Goal: Task Accomplishment & Management: Complete application form

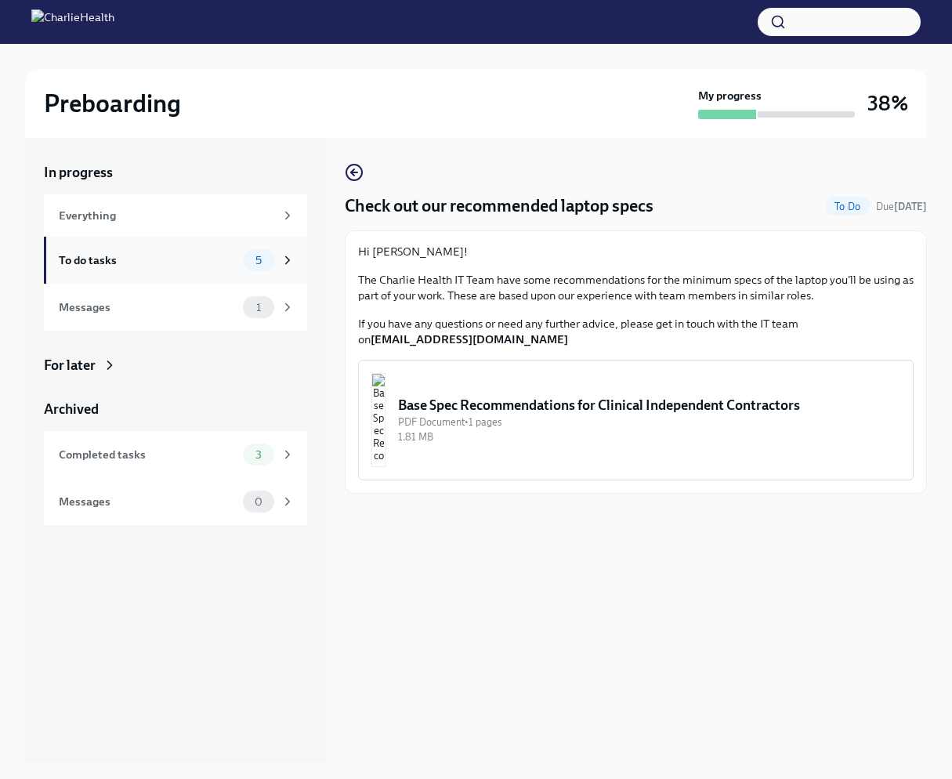
click at [198, 261] on div "To do tasks" at bounding box center [148, 259] width 178 height 17
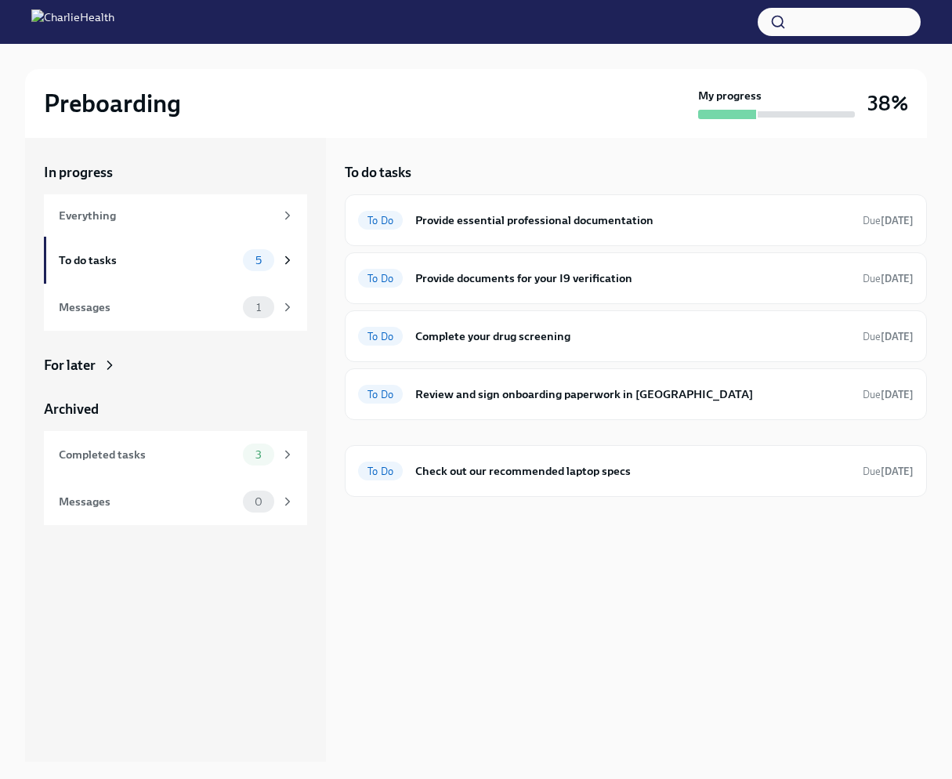
scroll to position [2, 0]
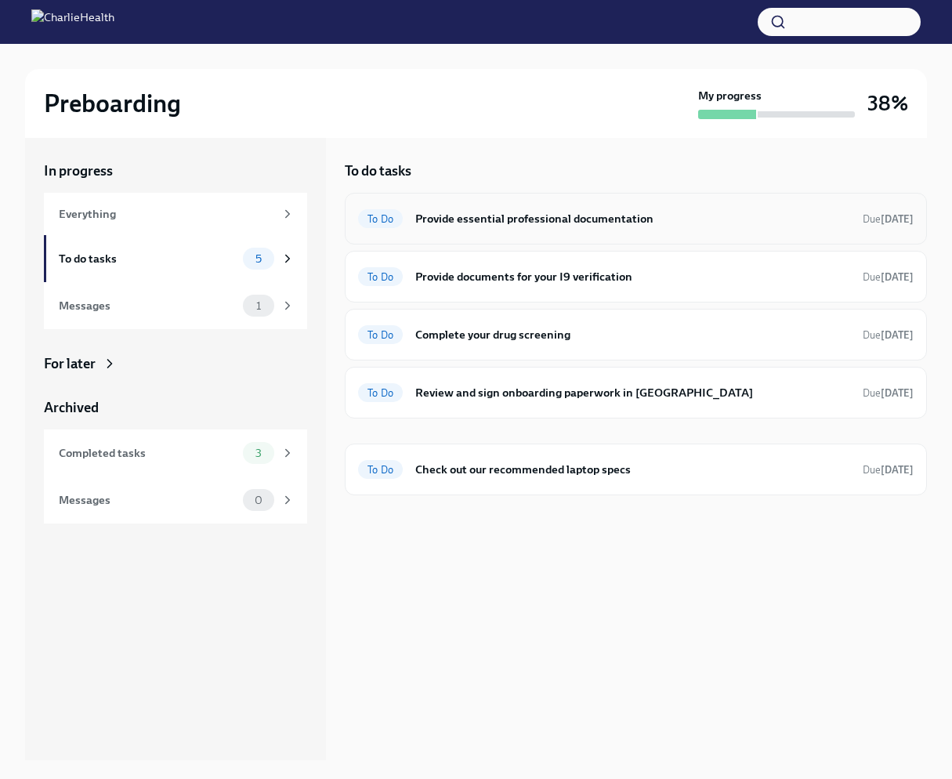
click at [514, 221] on h6 "Provide essential professional documentation" at bounding box center [632, 218] width 435 height 17
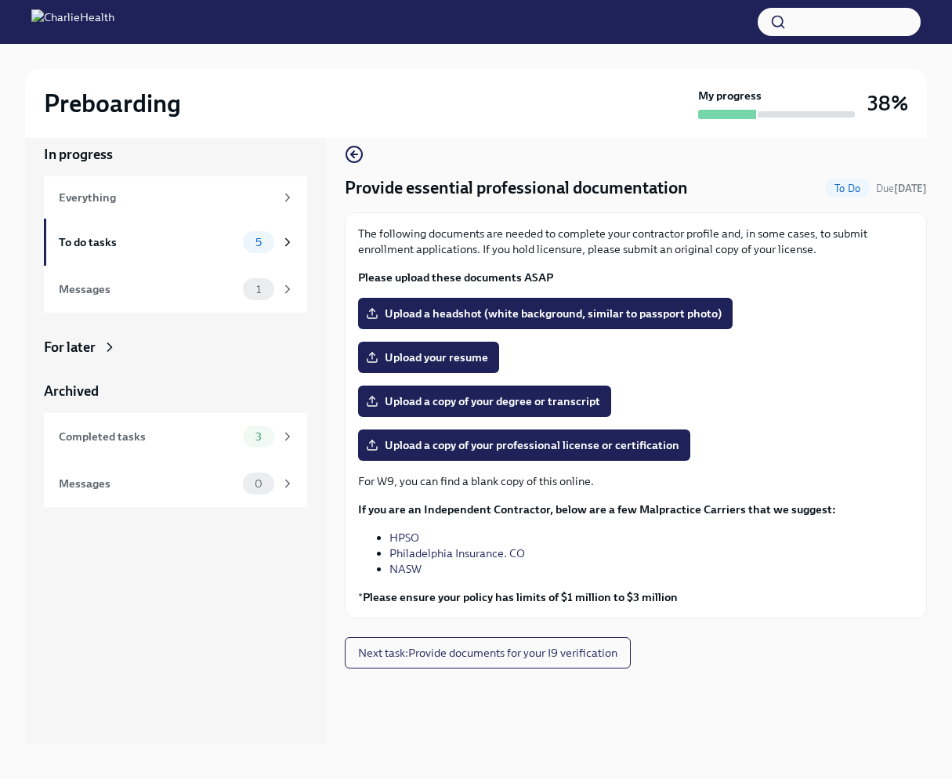
scroll to position [19, 0]
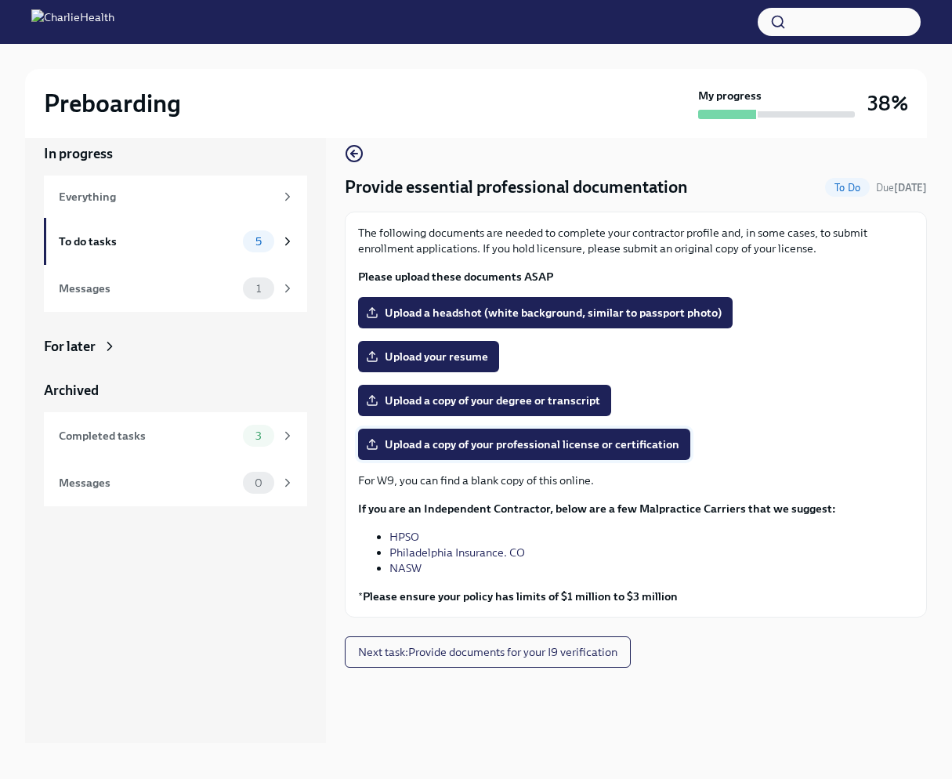
click at [403, 443] on span "Upload a copy of your professional license or certification" at bounding box center [524, 444] width 310 height 16
click at [0, 0] on input "Upload a copy of your professional license or certification" at bounding box center [0, 0] width 0 height 0
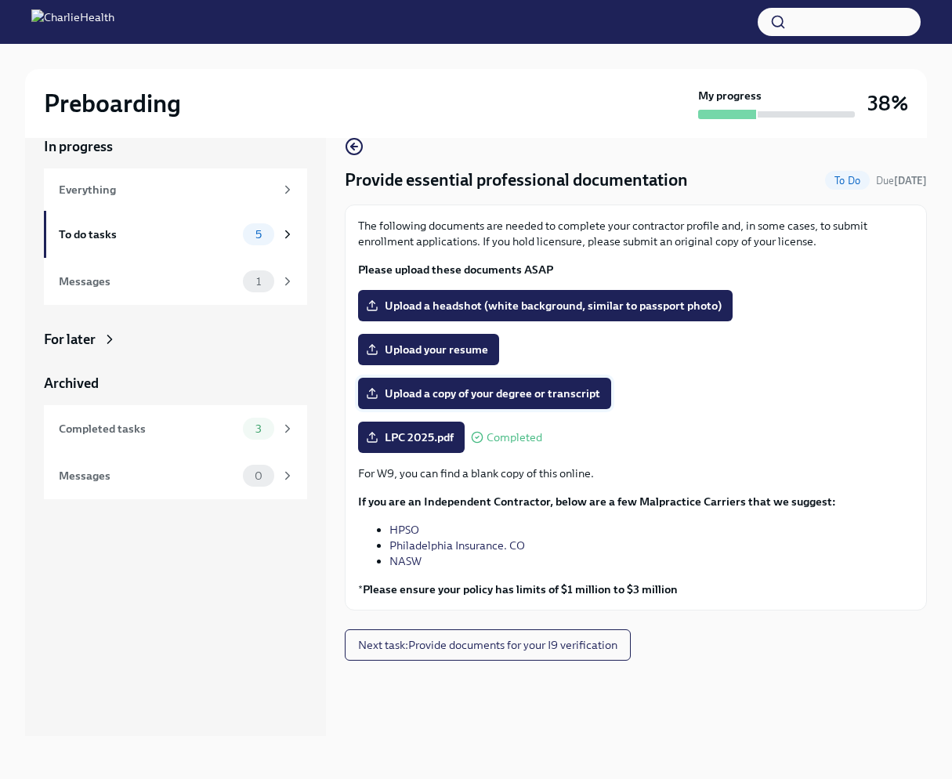
scroll to position [27, 0]
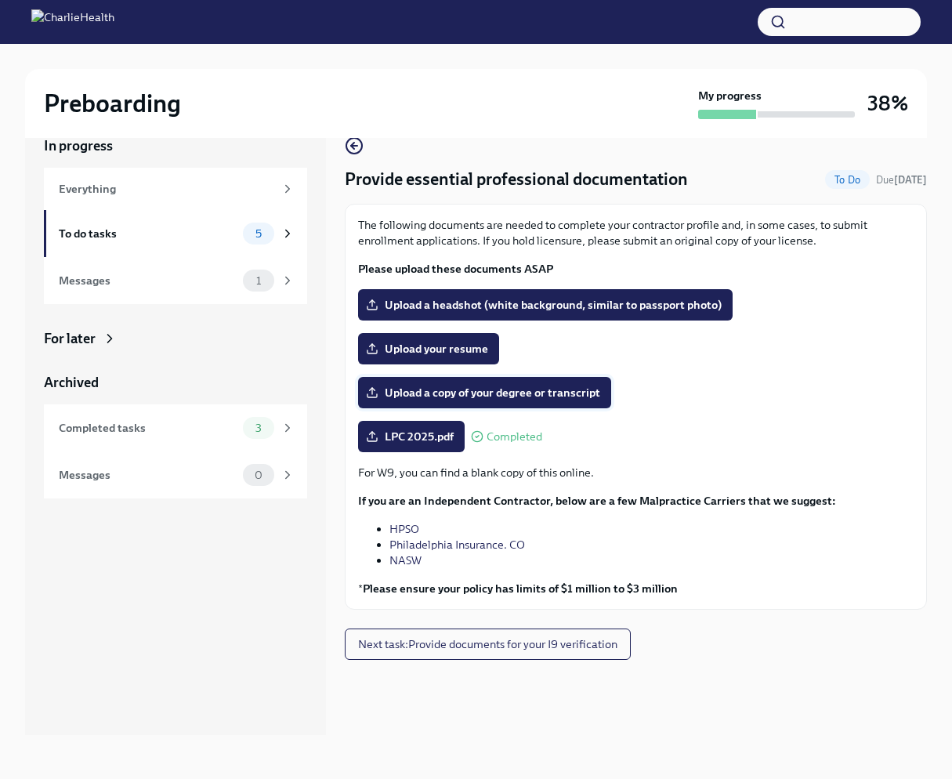
click at [423, 395] on span "Upload a copy of your degree or transcript" at bounding box center [484, 393] width 231 height 16
click at [0, 0] on input "Upload a copy of your degree or transcript" at bounding box center [0, 0] width 0 height 0
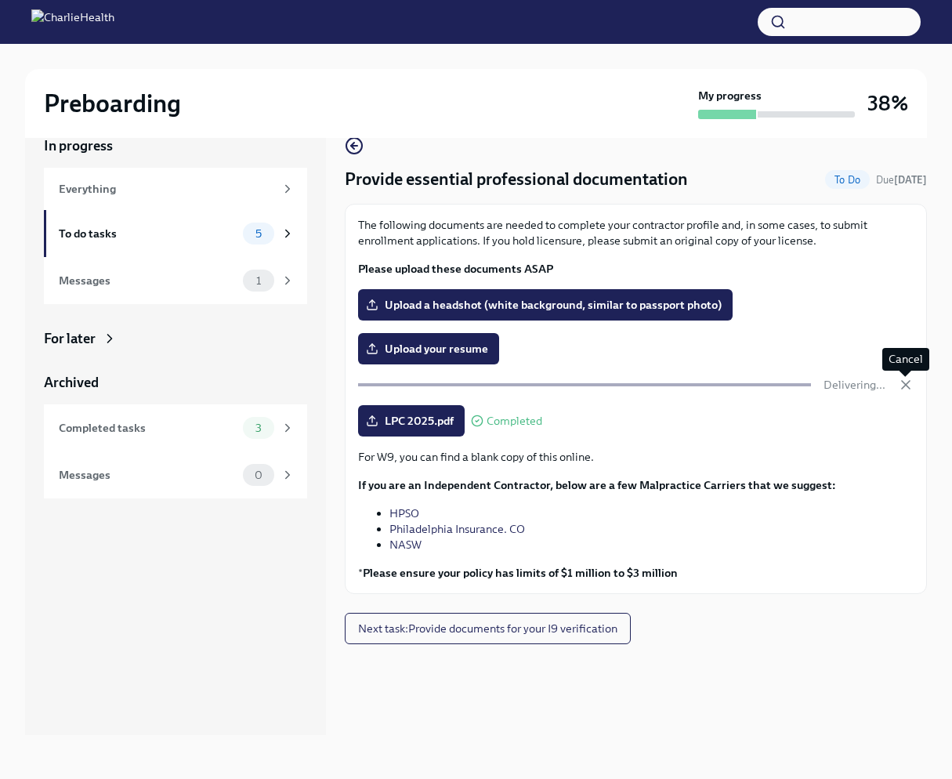
click at [909, 386] on icon "button" at bounding box center [906, 385] width 16 height 16
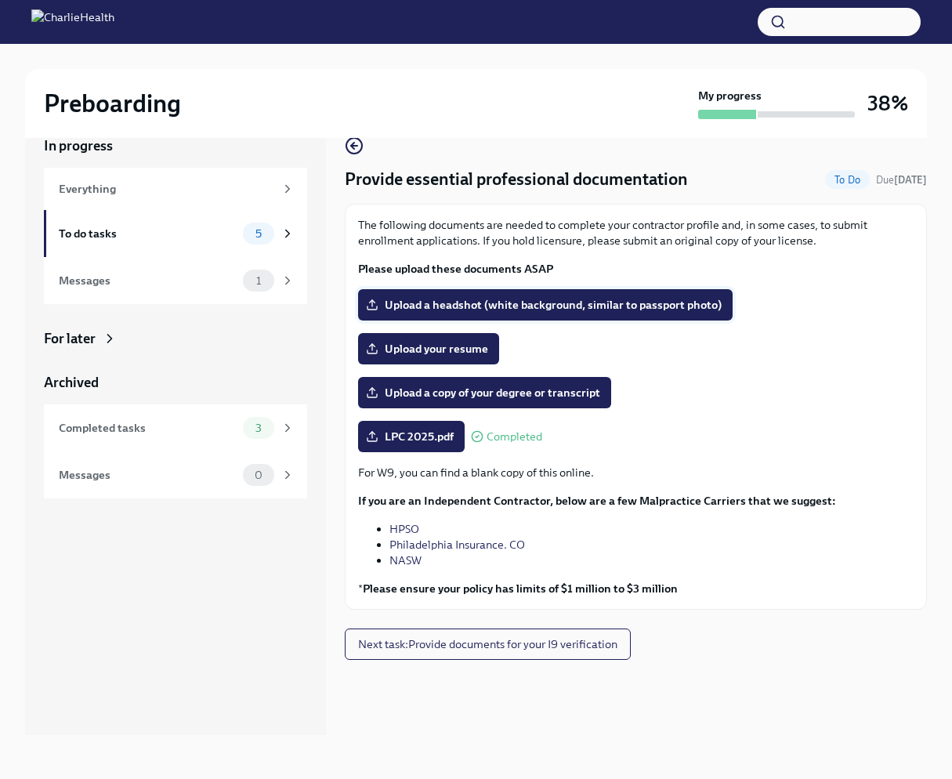
click at [487, 304] on span "Upload a headshot (white background, similar to passport photo)" at bounding box center [545, 305] width 352 height 16
click at [0, 0] on input "Upload a headshot (white background, similar to passport photo)" at bounding box center [0, 0] width 0 height 0
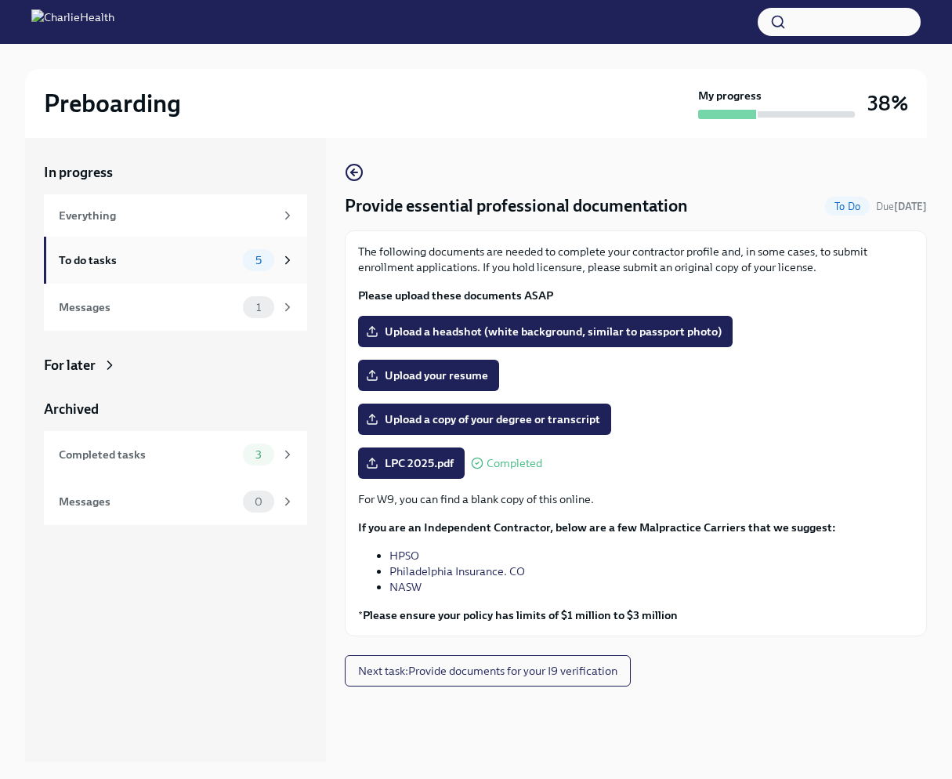
click at [240, 255] on div "To do tasks 5" at bounding box center [177, 260] width 236 height 22
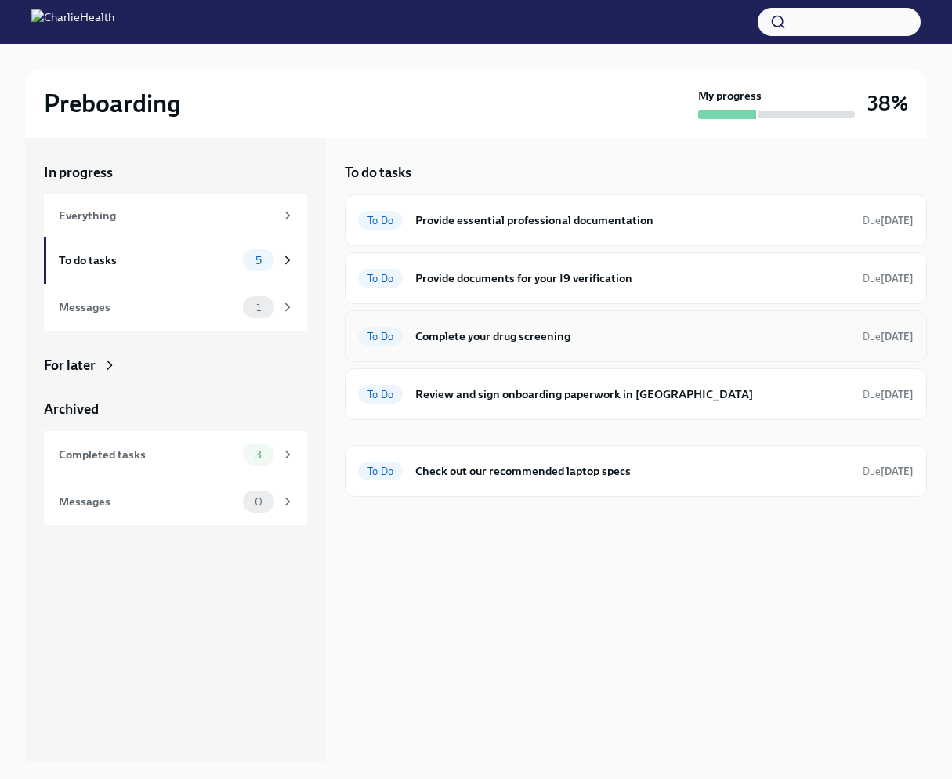
click at [389, 337] on span "To Do" at bounding box center [380, 337] width 45 height 12
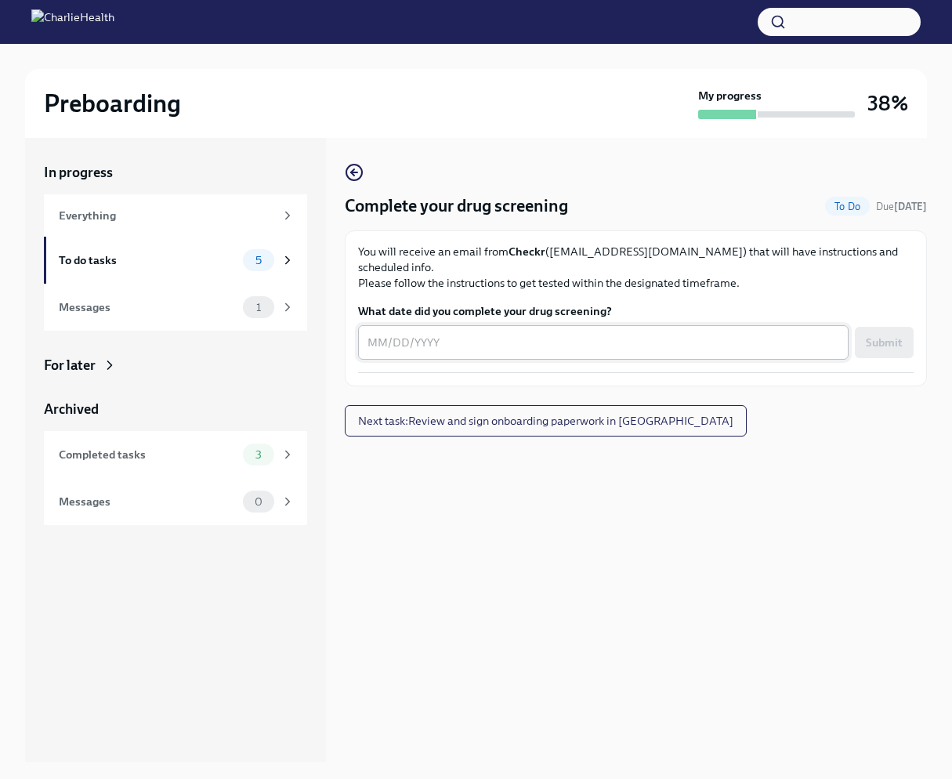
click at [435, 333] on textarea "What date did you complete your drug screening?" at bounding box center [603, 342] width 472 height 19
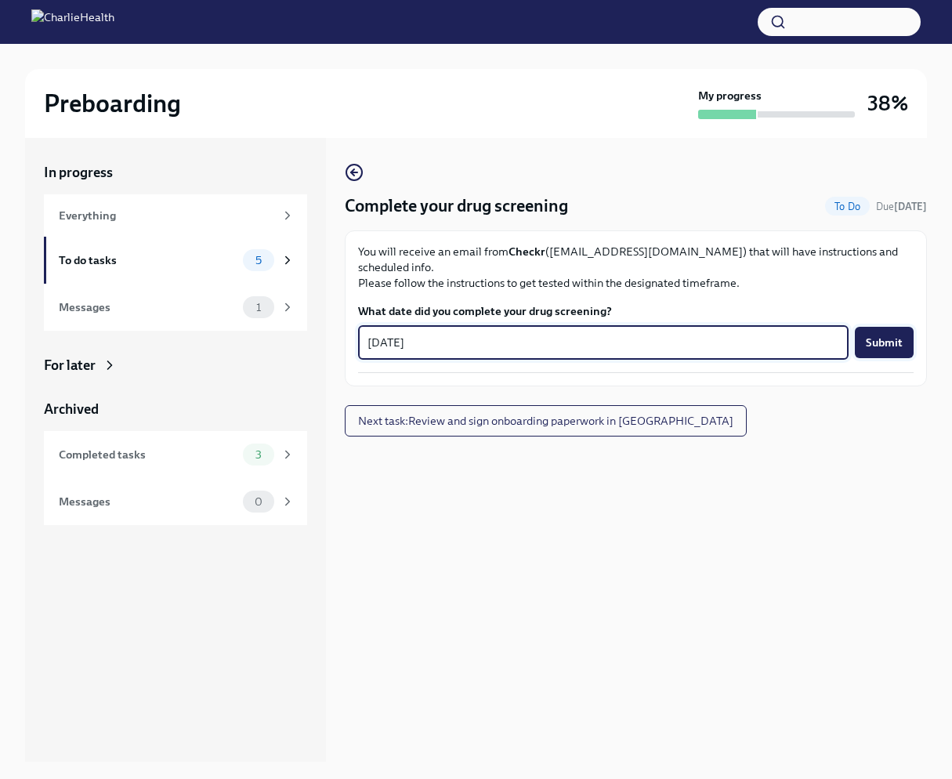
type textarea "[DATE]"
click at [897, 334] on span "Submit" at bounding box center [884, 342] width 37 height 16
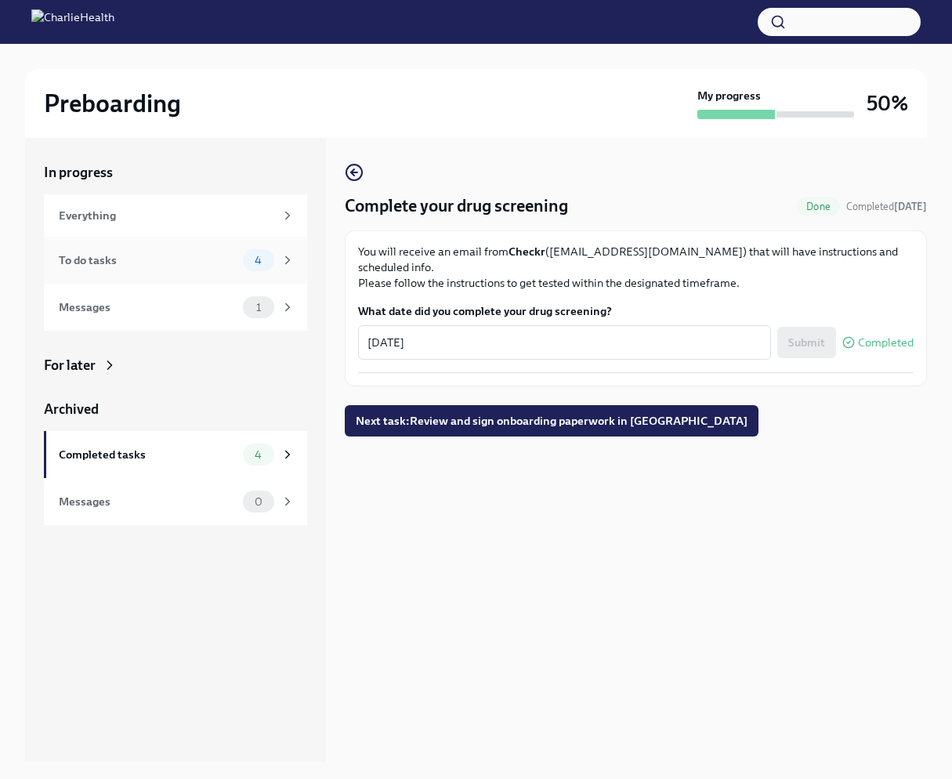
click at [164, 268] on div "To do tasks" at bounding box center [148, 259] width 178 height 17
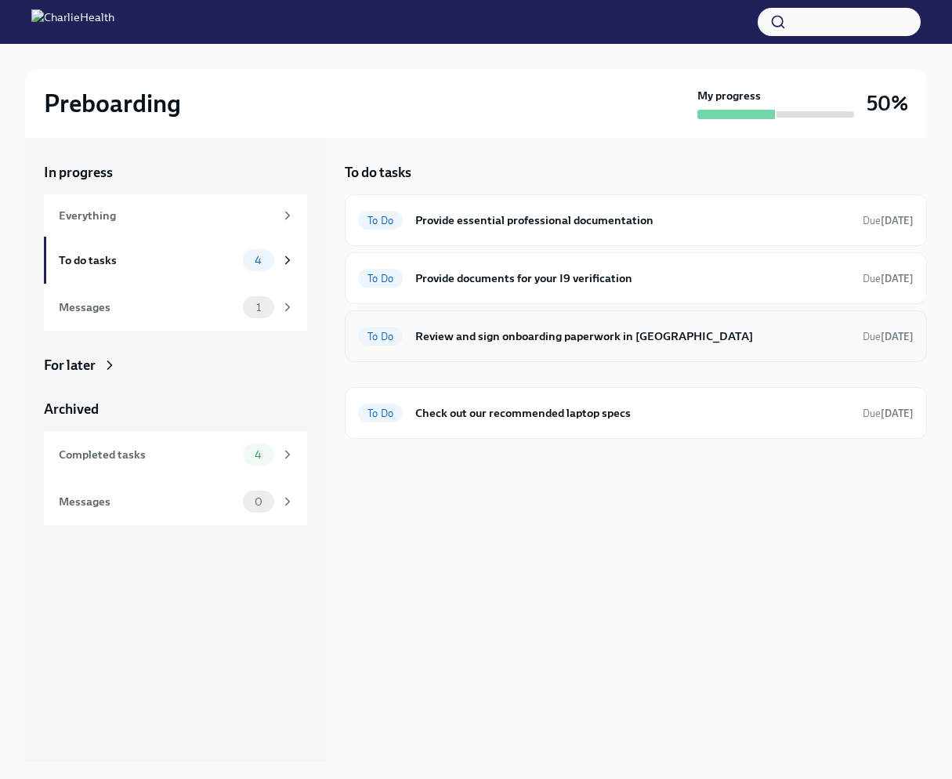
click at [380, 338] on span "To Do" at bounding box center [380, 337] width 45 height 12
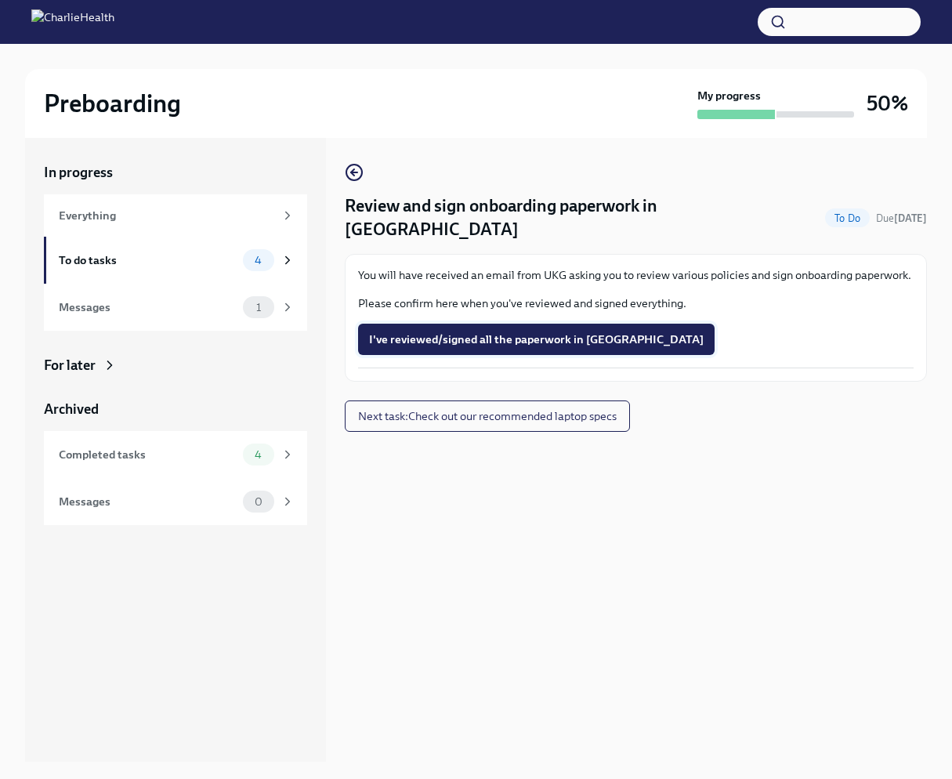
click at [410, 331] on span "I've reviewed/signed all the paperwork in [GEOGRAPHIC_DATA]" at bounding box center [536, 339] width 334 height 16
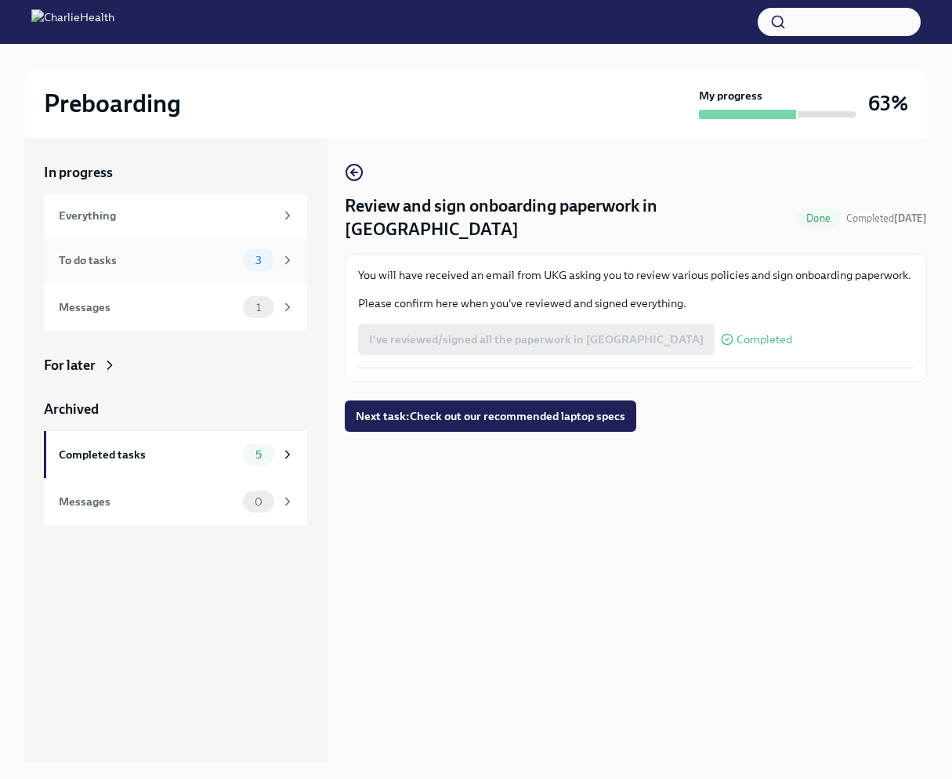
click at [184, 255] on div "To do tasks" at bounding box center [148, 259] width 178 height 17
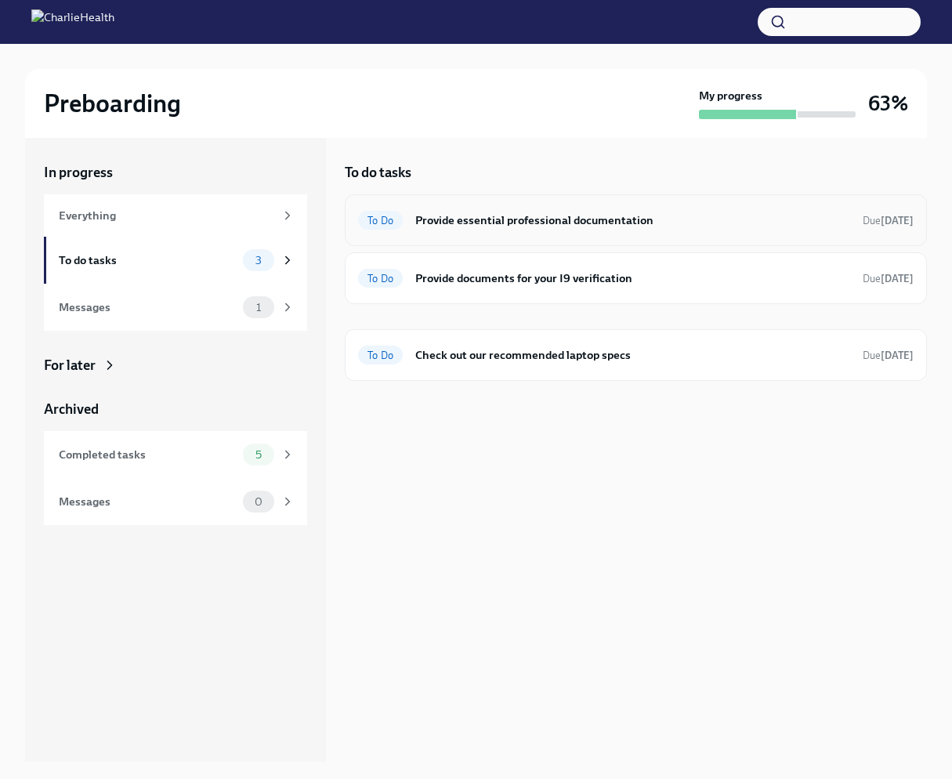
click at [385, 221] on span "To Do" at bounding box center [380, 221] width 45 height 12
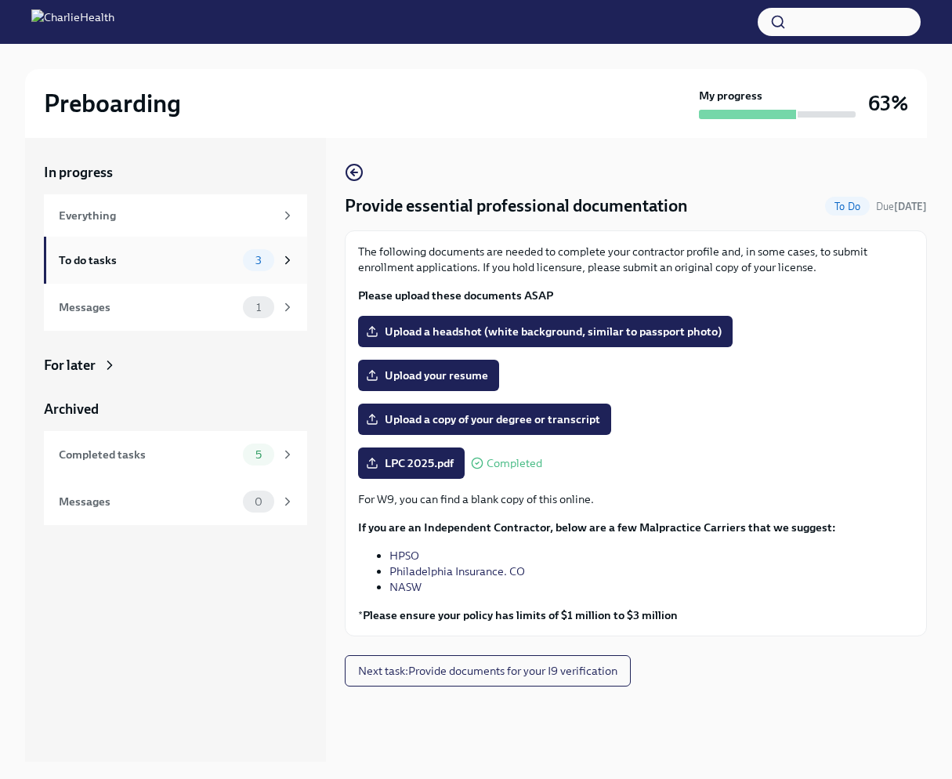
click at [183, 250] on div "To do tasks 3" at bounding box center [177, 260] width 236 height 22
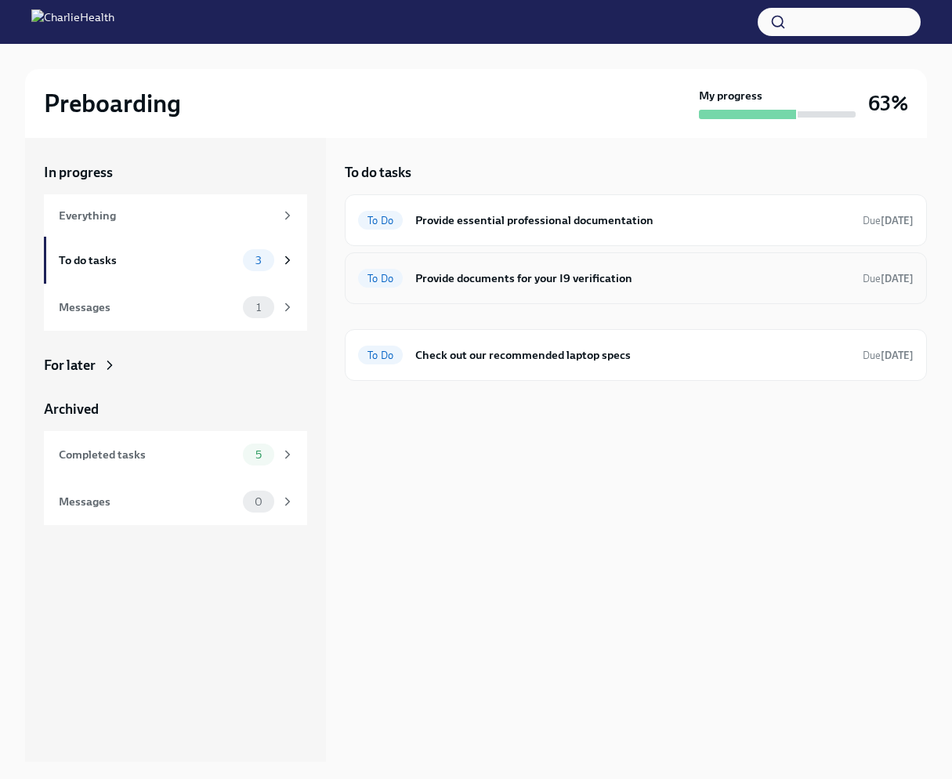
click at [431, 283] on h6 "Provide documents for your I9 verification" at bounding box center [632, 277] width 435 height 17
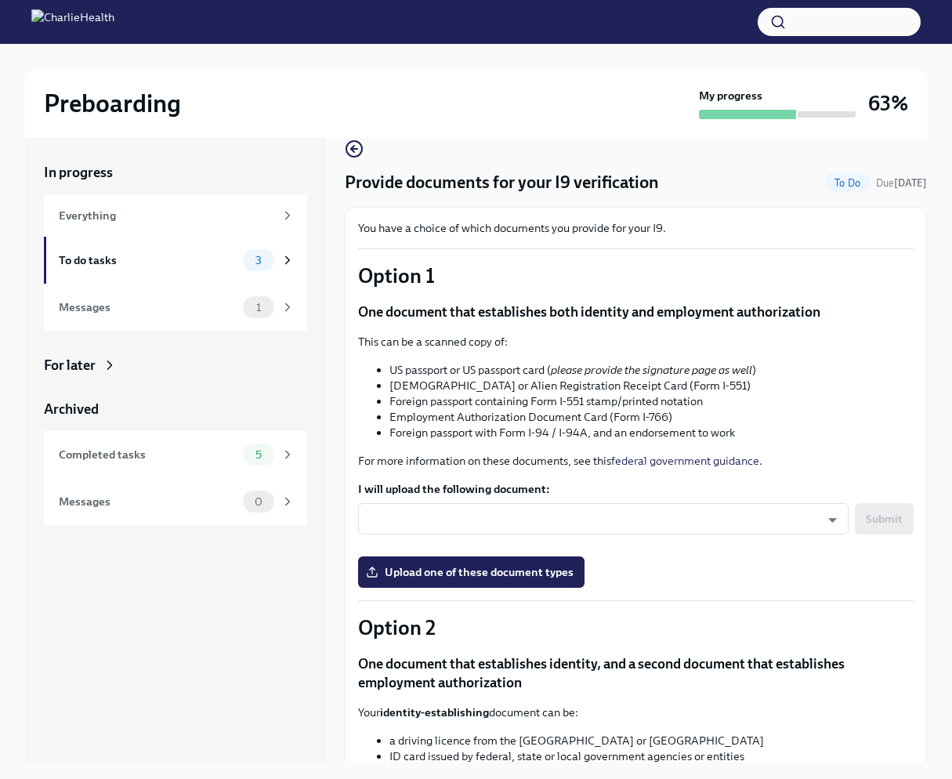
scroll to position [77, 0]
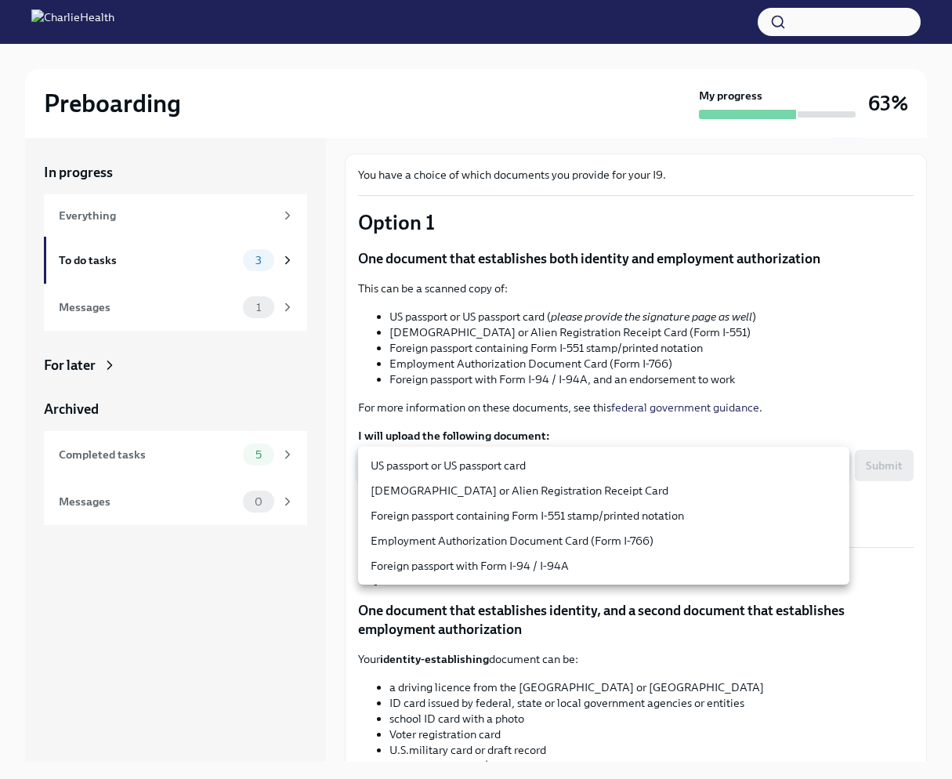
click at [786, 463] on body "Preboarding My progress 63% In progress Everything To do tasks 3 Messages 1 For…" at bounding box center [476, 402] width 952 height 805
click at [642, 387] on div at bounding box center [476, 389] width 952 height 779
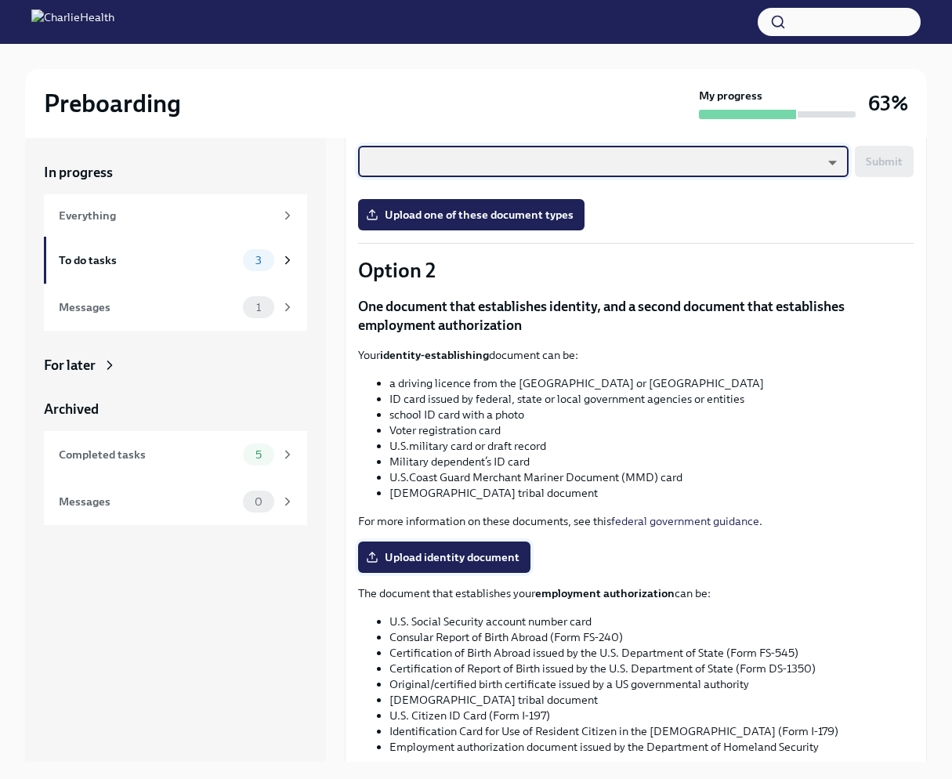
scroll to position [383, 0]
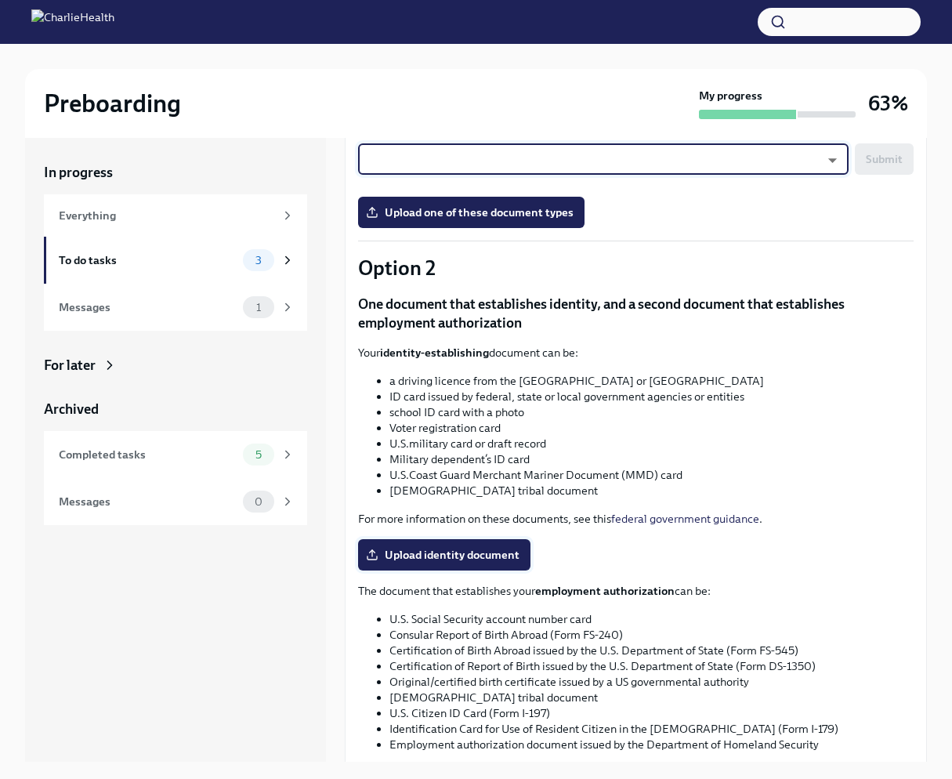
click at [457, 550] on span "Upload identity document" at bounding box center [444, 555] width 150 height 16
click at [0, 0] on input "Upload identity document" at bounding box center [0, 0] width 0 height 0
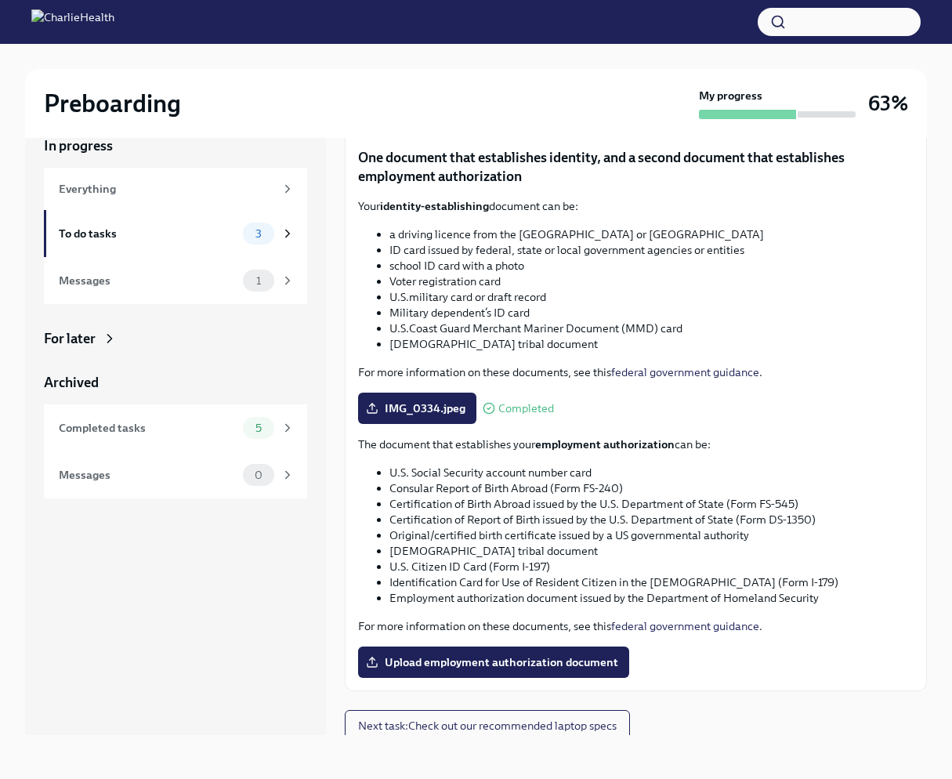
scroll to position [509, 0]
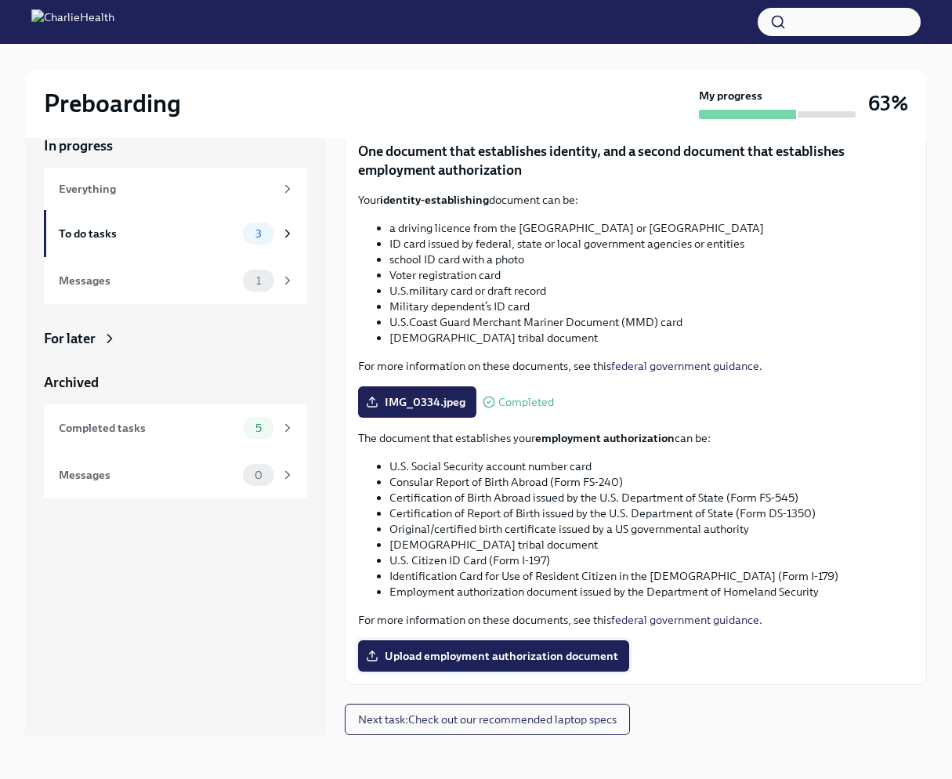
click at [527, 649] on span "Upload employment authorization document" at bounding box center [493, 656] width 249 height 16
click at [0, 0] on input "Upload employment authorization document" at bounding box center [0, 0] width 0 height 0
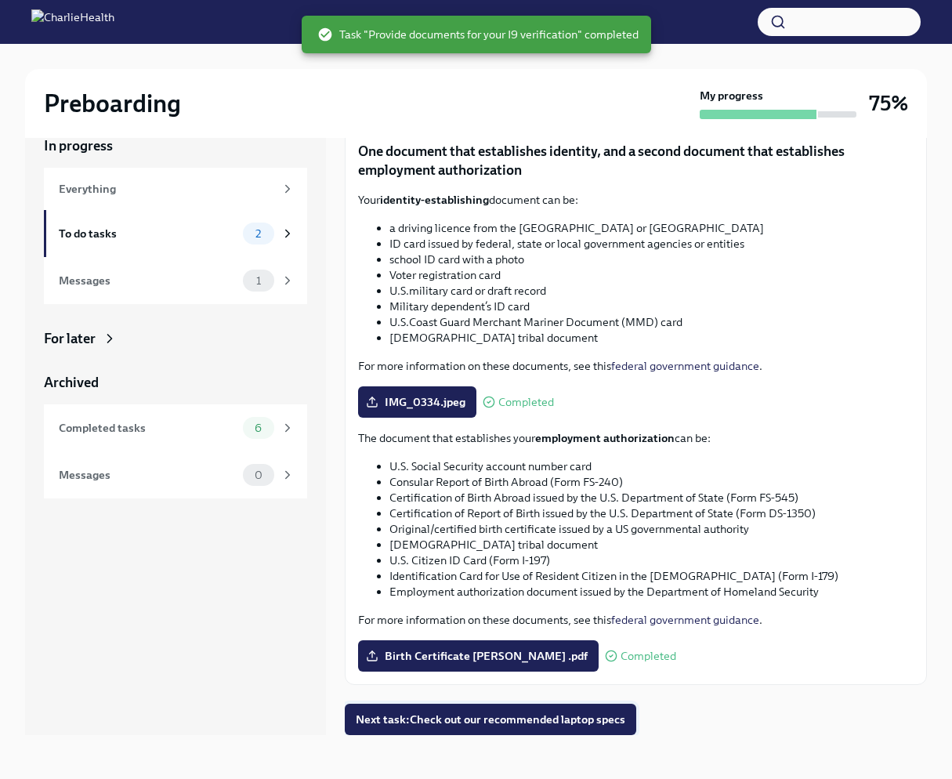
click at [506, 725] on span "Next task : Check out our recommended laptop specs" at bounding box center [490, 719] width 269 height 16
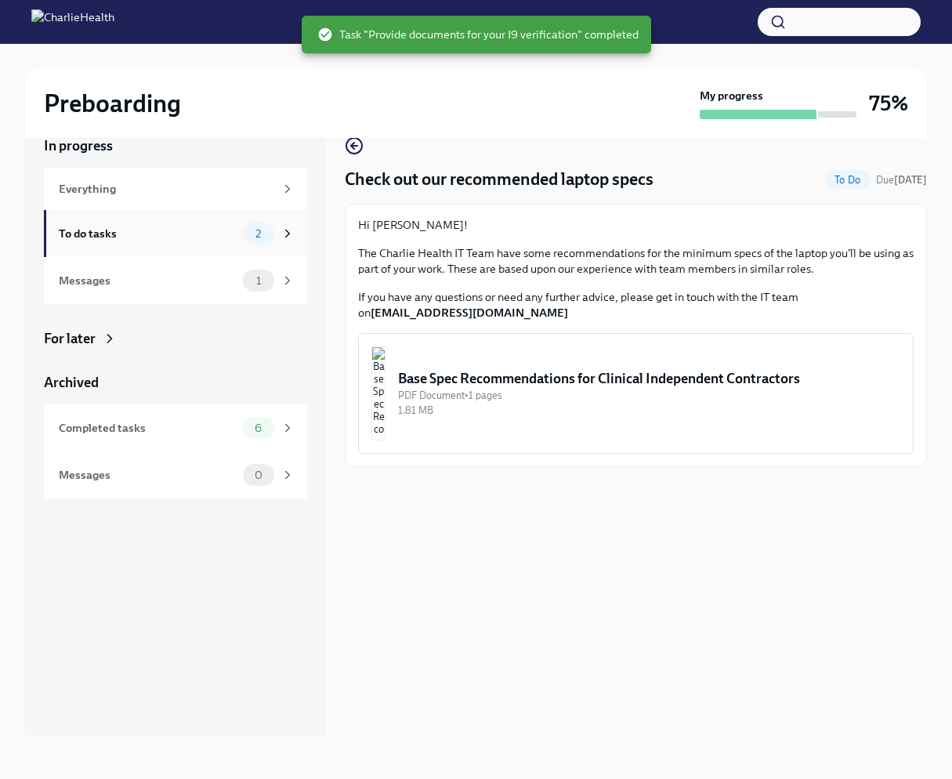
click at [167, 227] on div "To do tasks" at bounding box center [148, 233] width 178 height 17
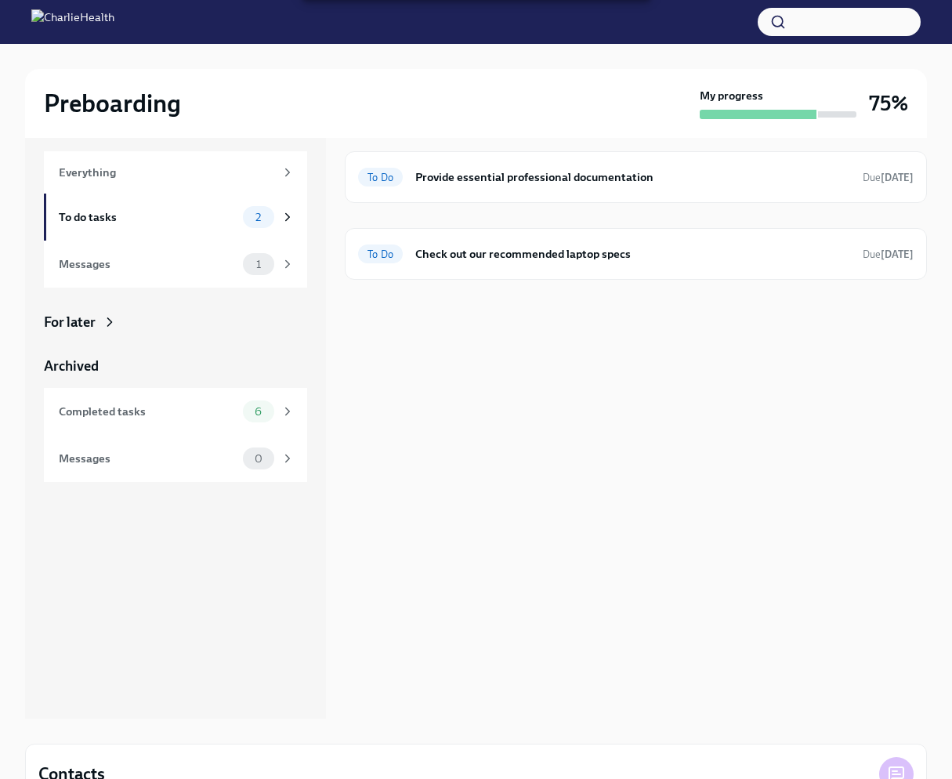
scroll to position [45, 0]
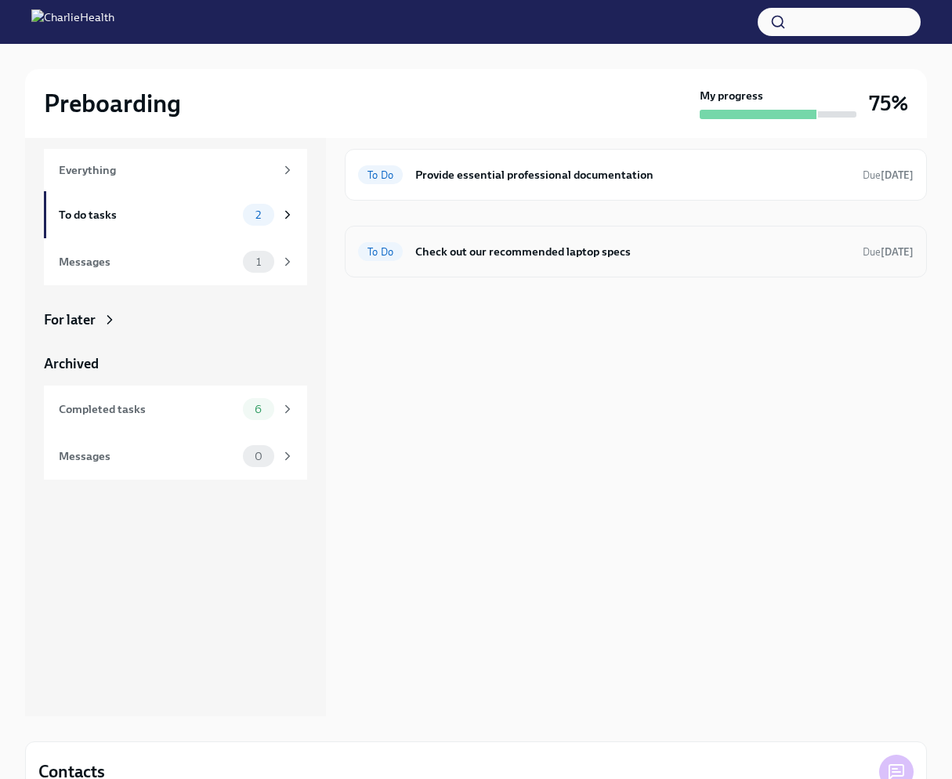
click at [551, 258] on h6 "Check out our recommended laptop specs" at bounding box center [632, 251] width 435 height 17
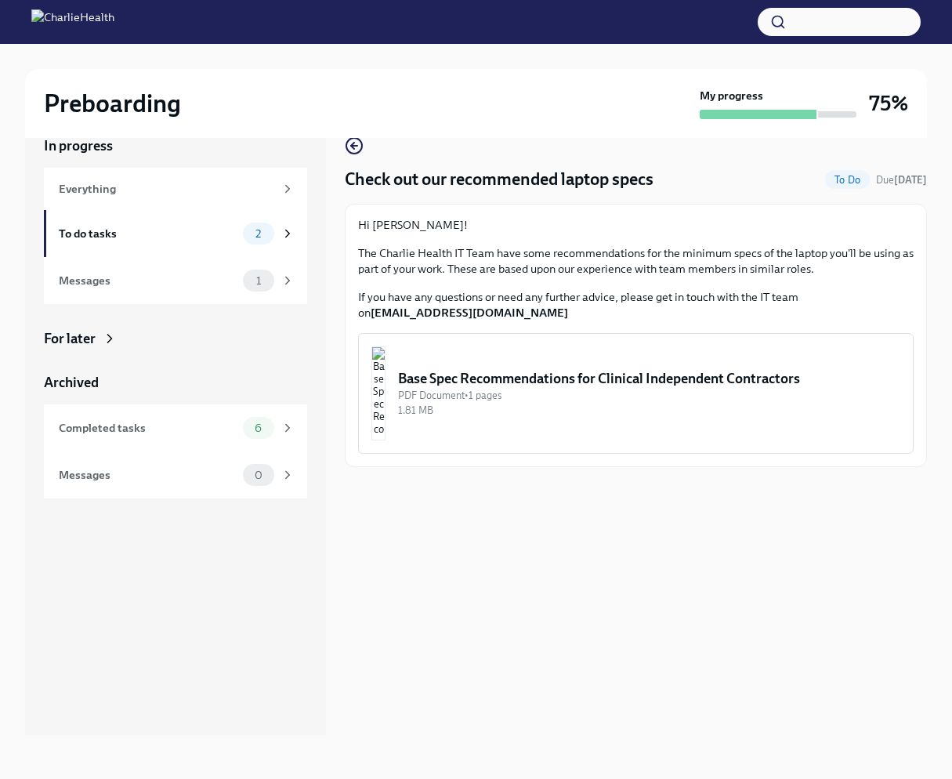
scroll to position [26, 0]
click at [385, 388] on img "button" at bounding box center [378, 394] width 14 height 94
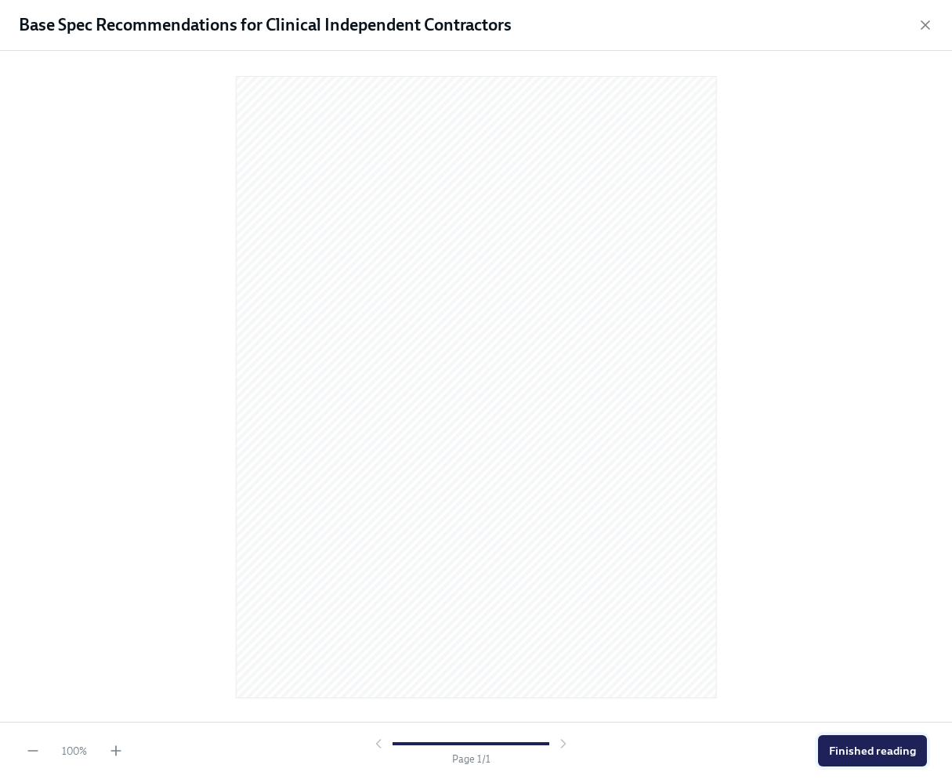
click at [858, 743] on span "Finished reading" at bounding box center [872, 751] width 87 height 16
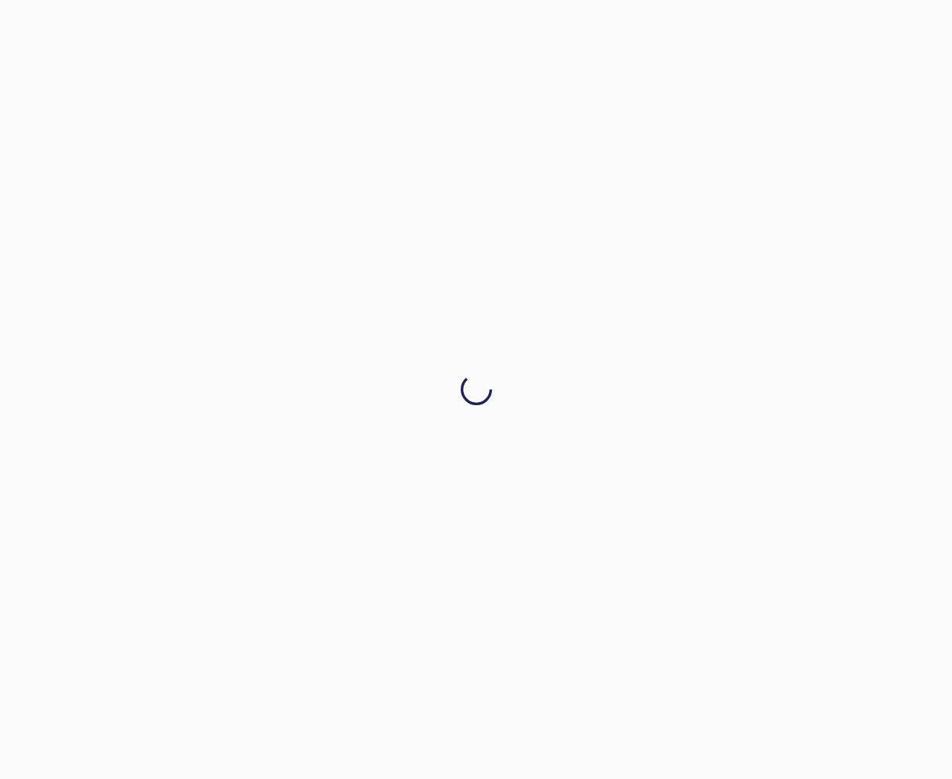
scroll to position [0, 0]
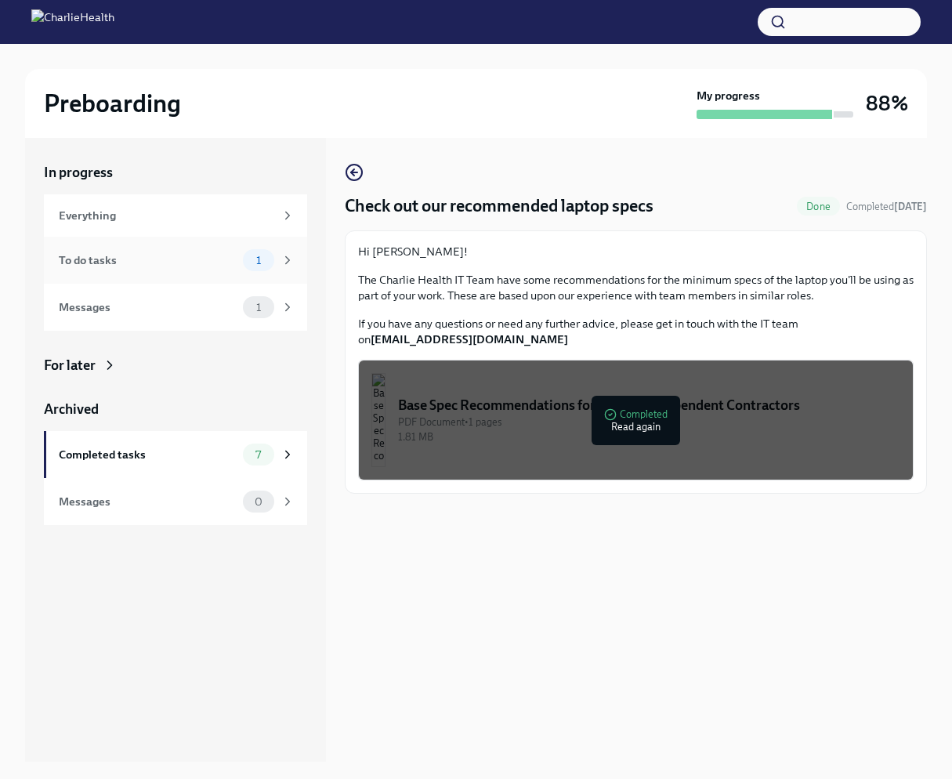
click at [220, 265] on div "To do tasks" at bounding box center [148, 259] width 178 height 17
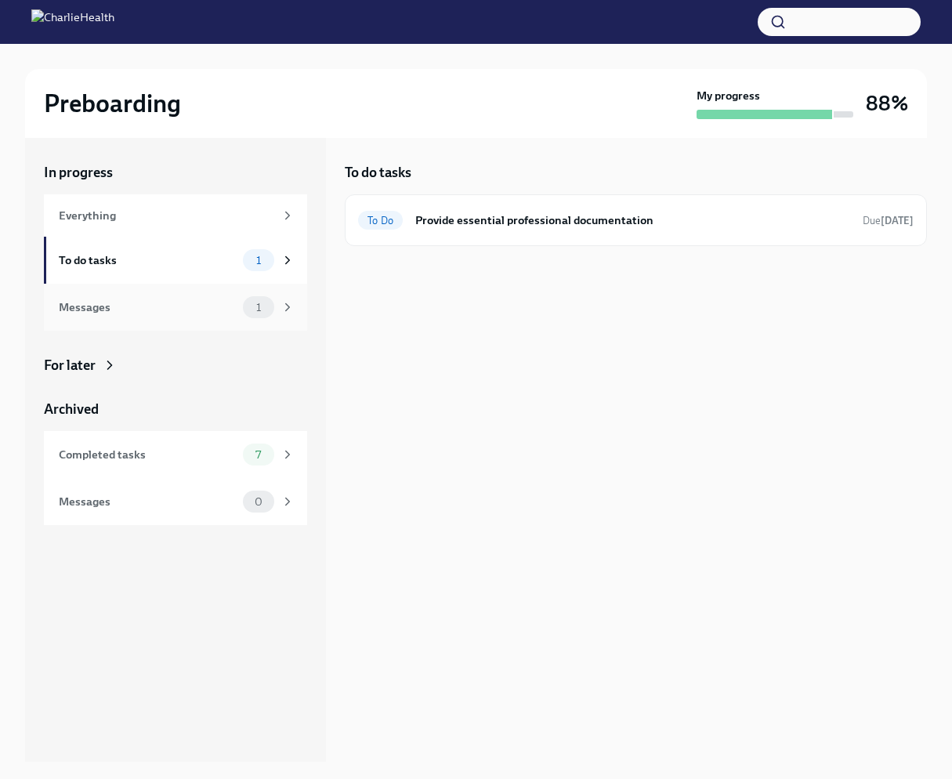
click at [201, 313] on div "Messages" at bounding box center [148, 306] width 178 height 17
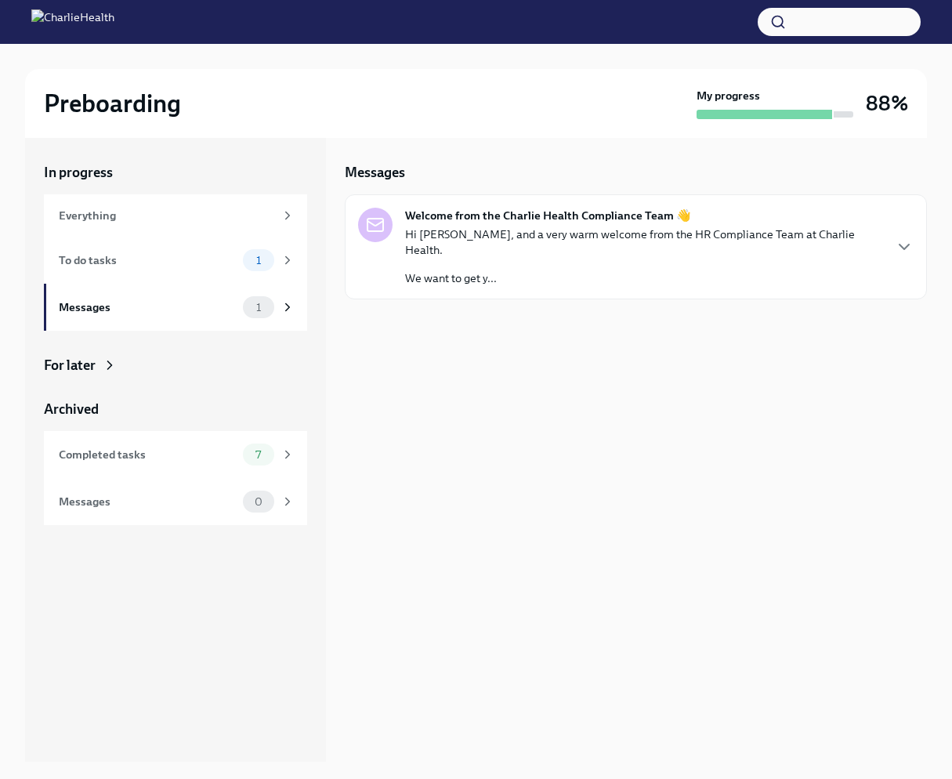
click at [573, 243] on div "Hi [PERSON_NAME], and a very warm welcome from the HR Compliance Team at Charli…" at bounding box center [643, 256] width 477 height 60
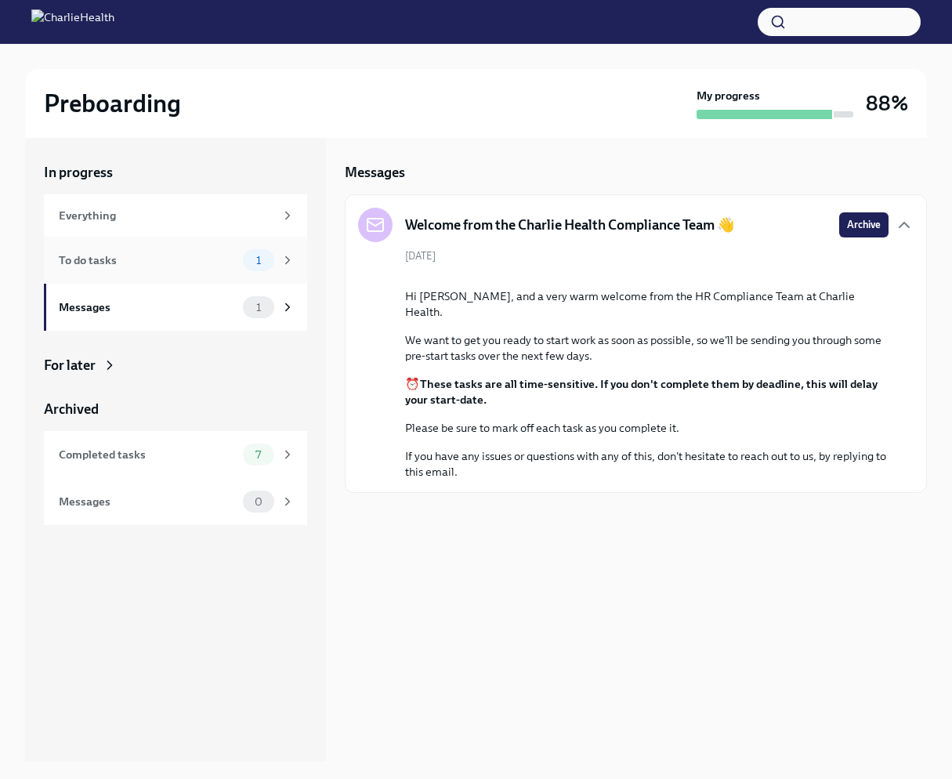
click at [219, 258] on div "To do tasks" at bounding box center [148, 259] width 178 height 17
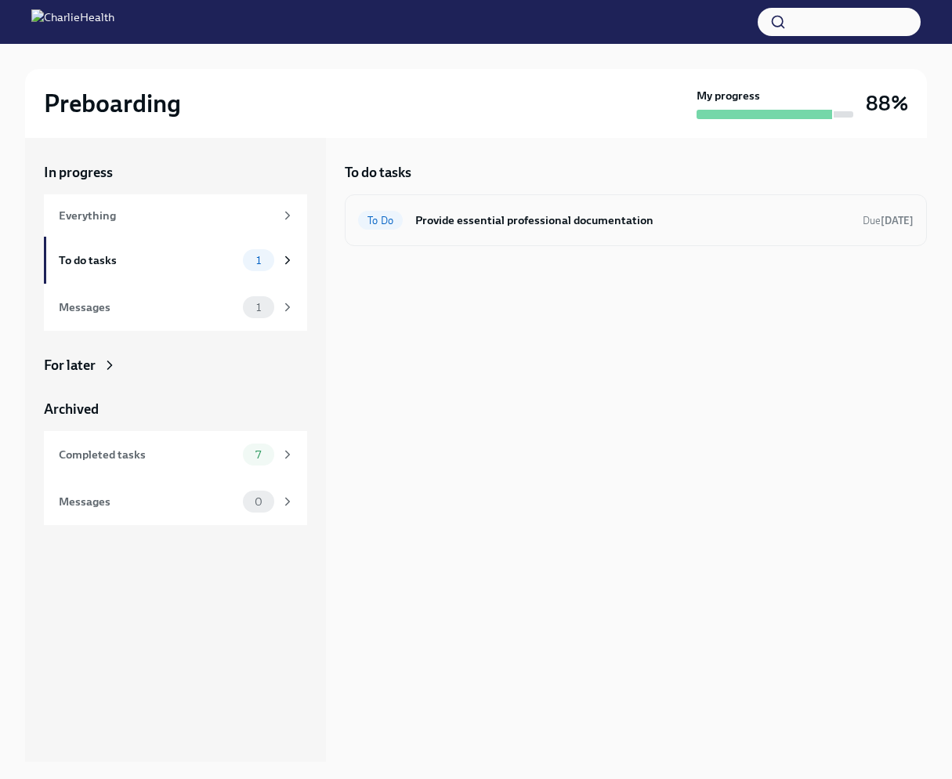
click at [597, 228] on h6 "Provide essential professional documentation" at bounding box center [632, 219] width 435 height 17
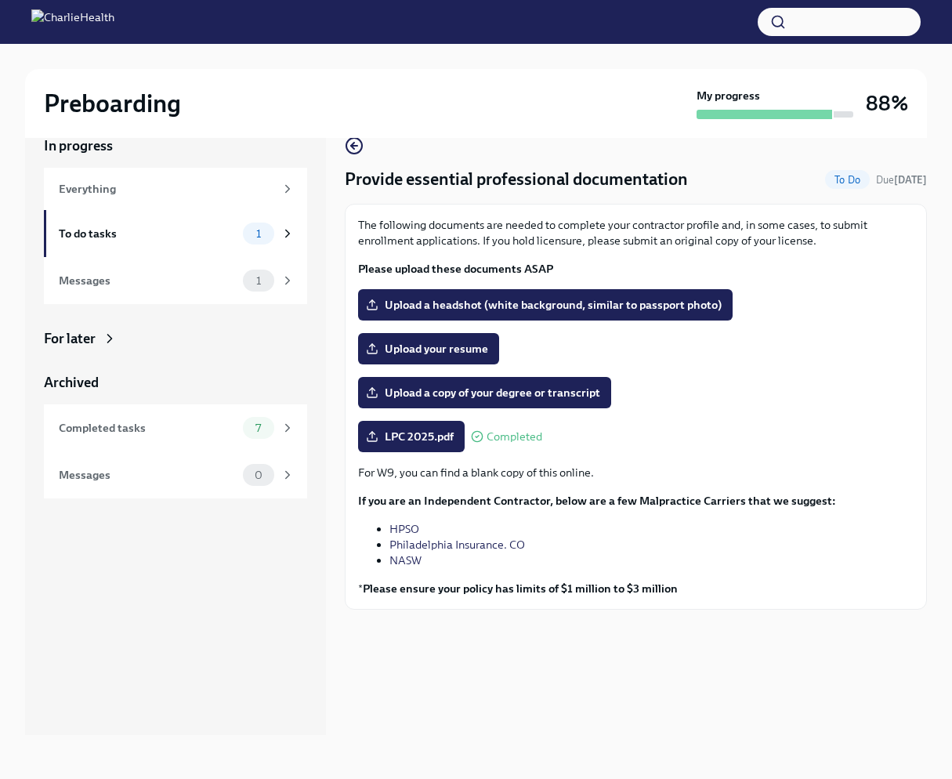
scroll to position [26, 0]
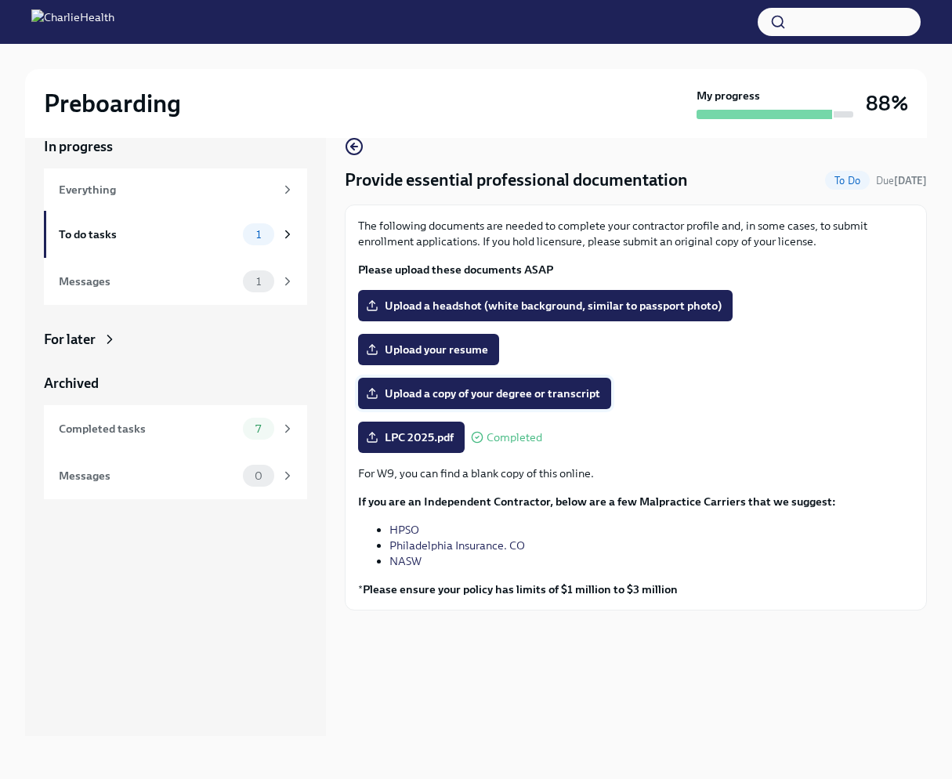
click at [452, 391] on span "Upload a copy of your degree or transcript" at bounding box center [484, 393] width 231 height 16
click at [0, 0] on input "Upload a copy of your degree or transcript" at bounding box center [0, 0] width 0 height 0
click at [418, 349] on span "Upload your resume" at bounding box center [428, 350] width 119 height 16
click at [0, 0] on input "Upload your resume" at bounding box center [0, 0] width 0 height 0
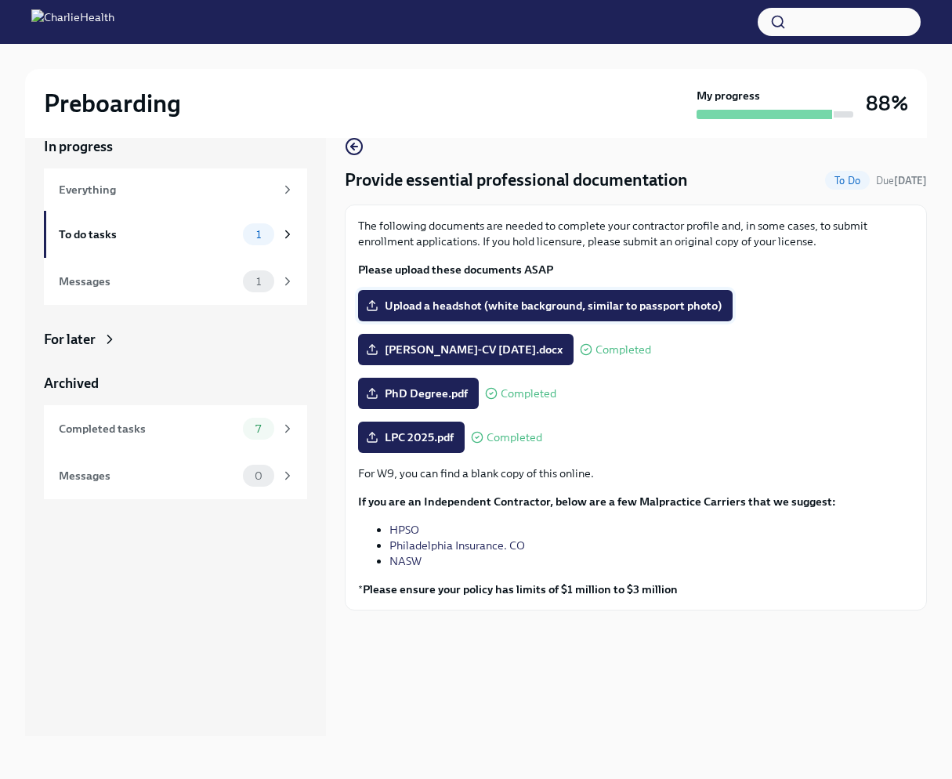
click at [450, 311] on span "Upload a headshot (white background, similar to passport photo)" at bounding box center [545, 306] width 352 height 16
click at [0, 0] on input "Upload a headshot (white background, similar to passport photo)" at bounding box center [0, 0] width 0 height 0
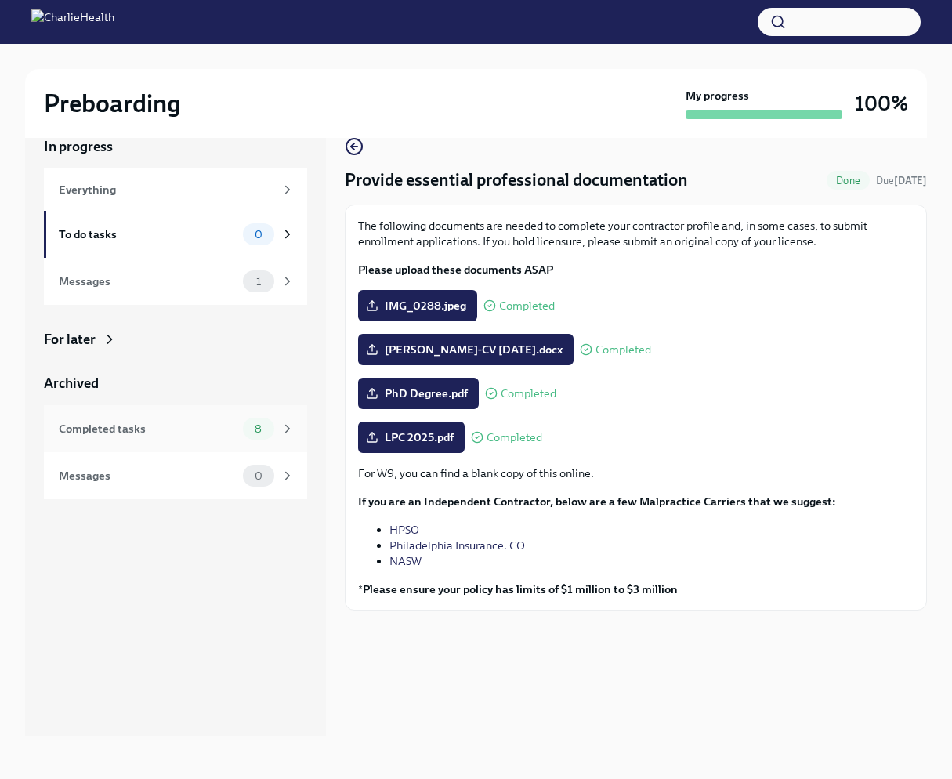
click at [148, 418] on div "Completed tasks 8" at bounding box center [177, 429] width 236 height 22
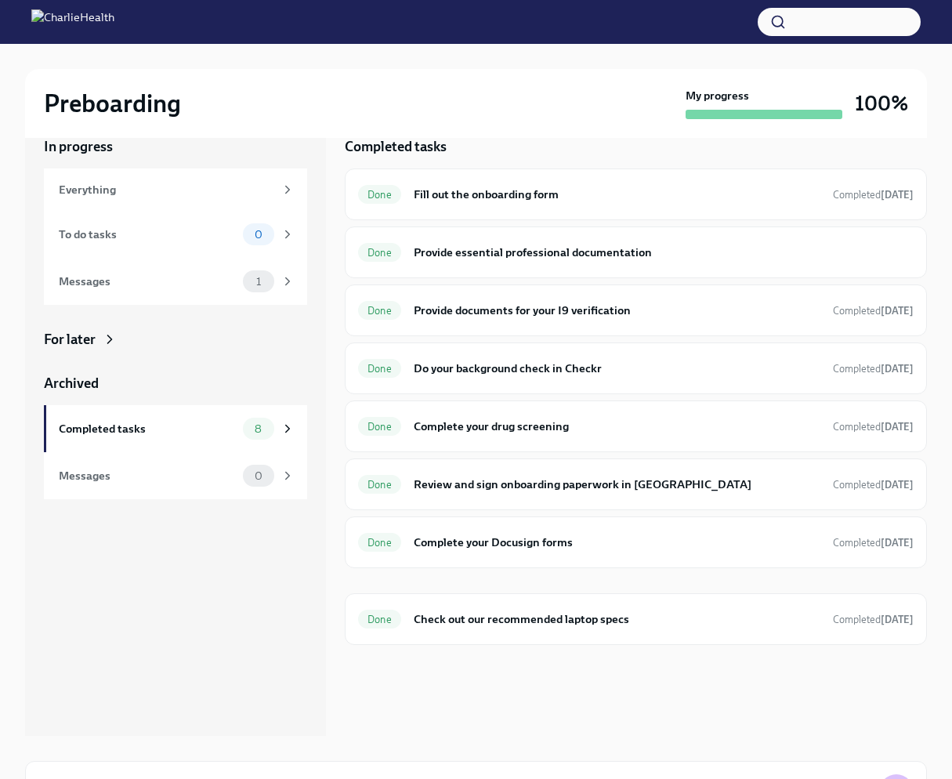
scroll to position [27, 0]
click at [105, 187] on div "Everything" at bounding box center [166, 188] width 215 height 17
